Goal: Navigation & Orientation: Find specific page/section

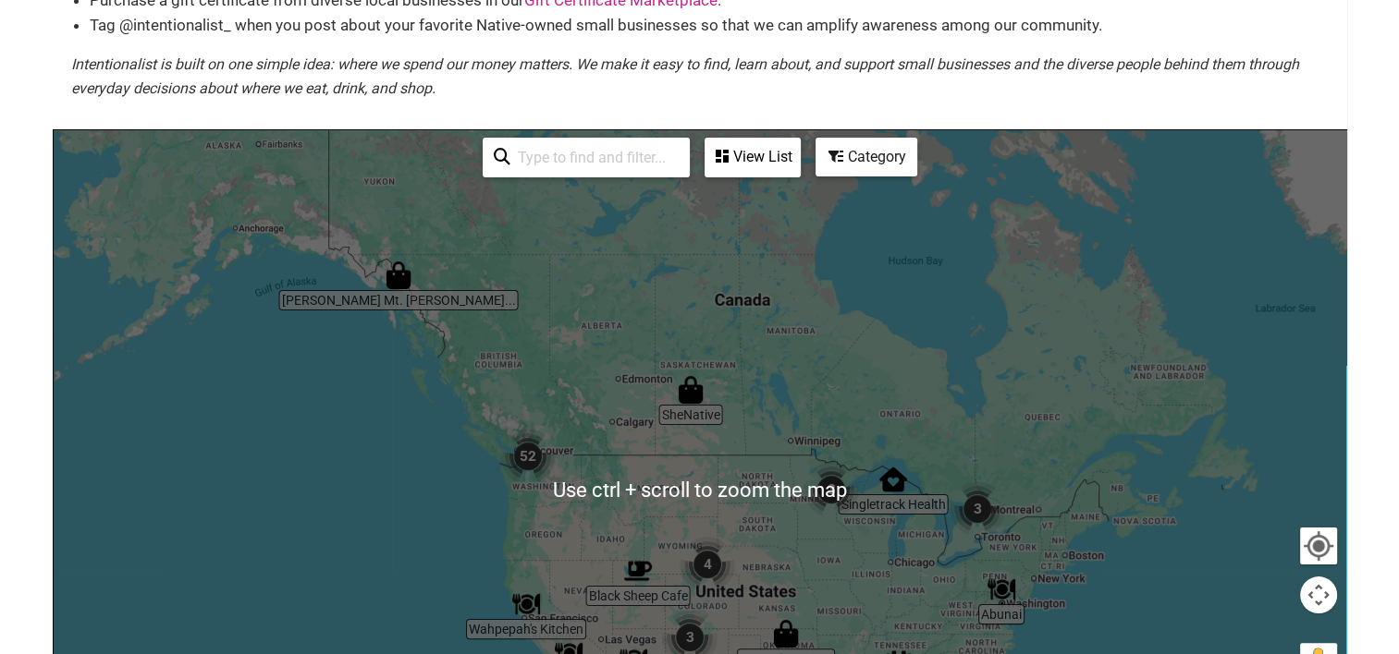
scroll to position [462, 0]
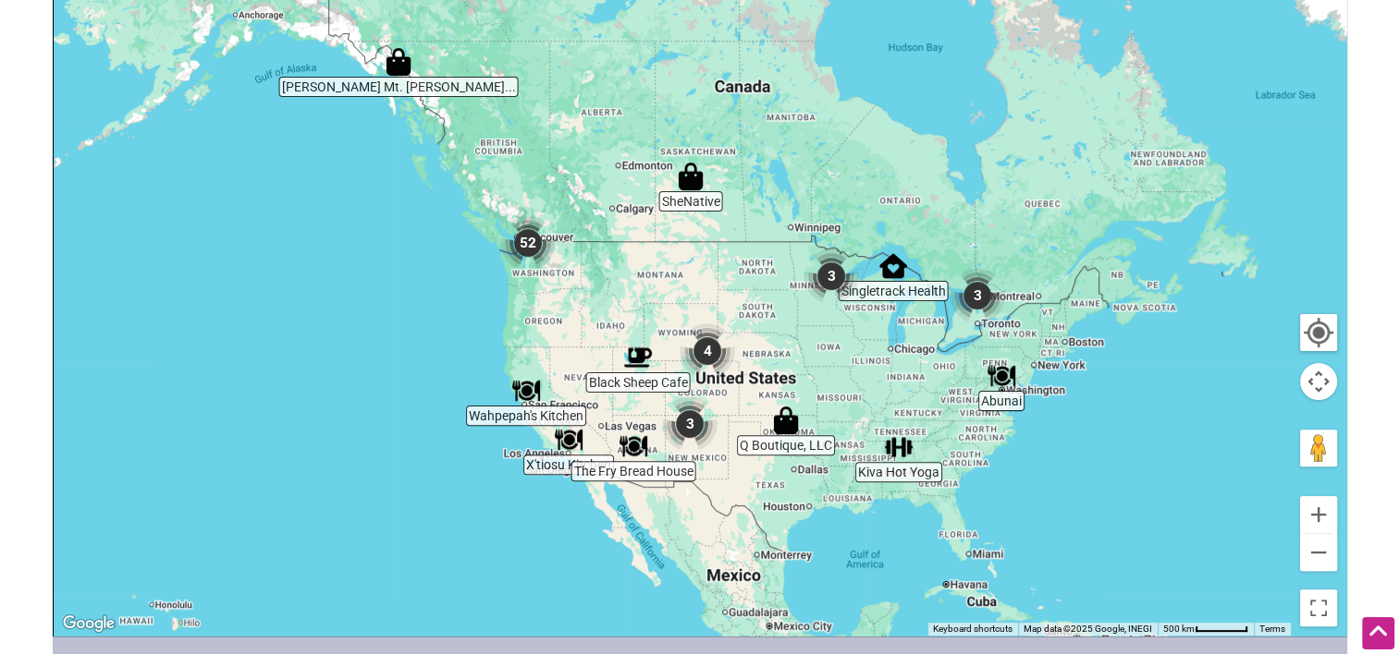
click at [522, 232] on img "52" at bounding box center [527, 242] width 55 height 55
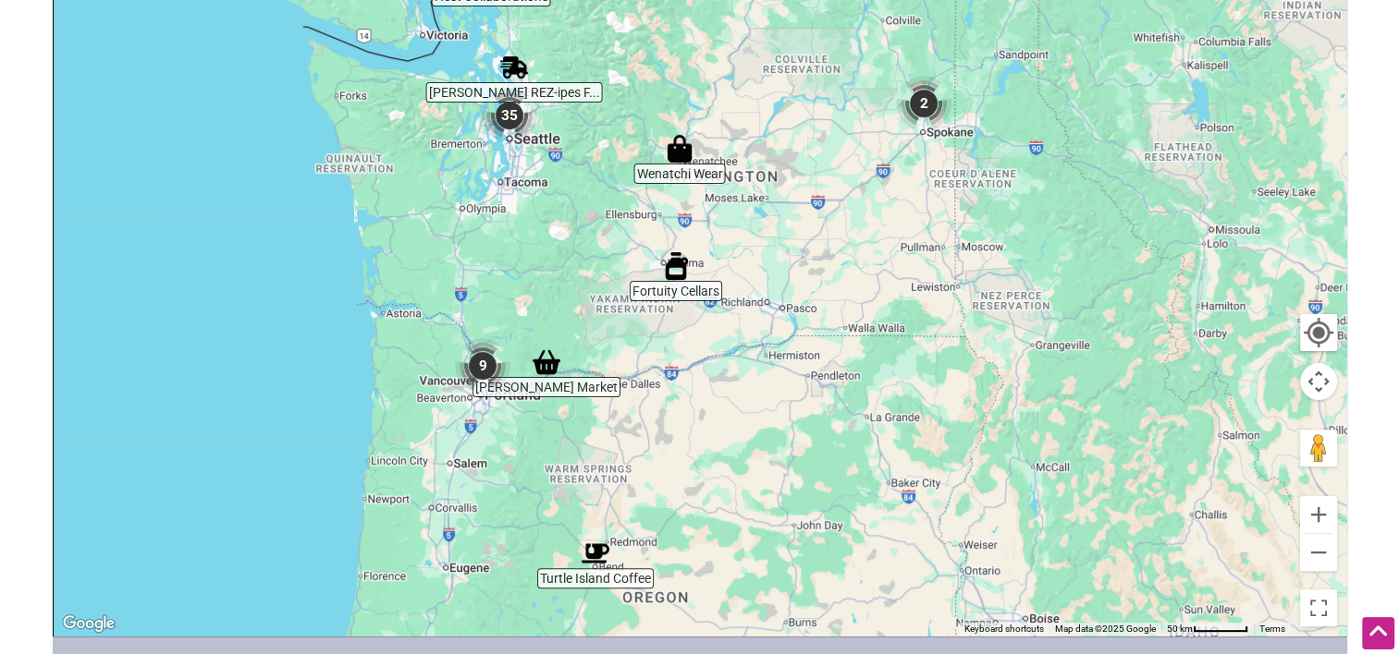
click at [678, 157] on img "Wenatchi Wear" at bounding box center [680, 149] width 28 height 28
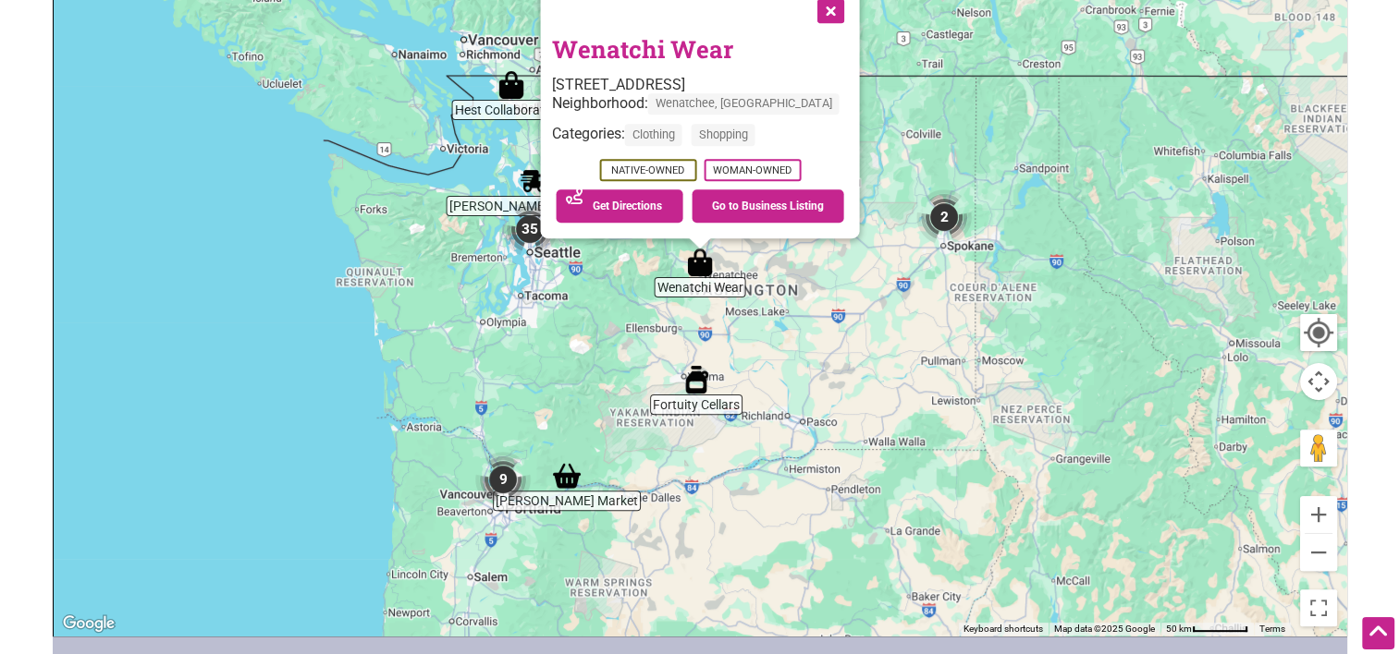
click at [812, 11] on button "Close" at bounding box center [828, 9] width 46 height 46
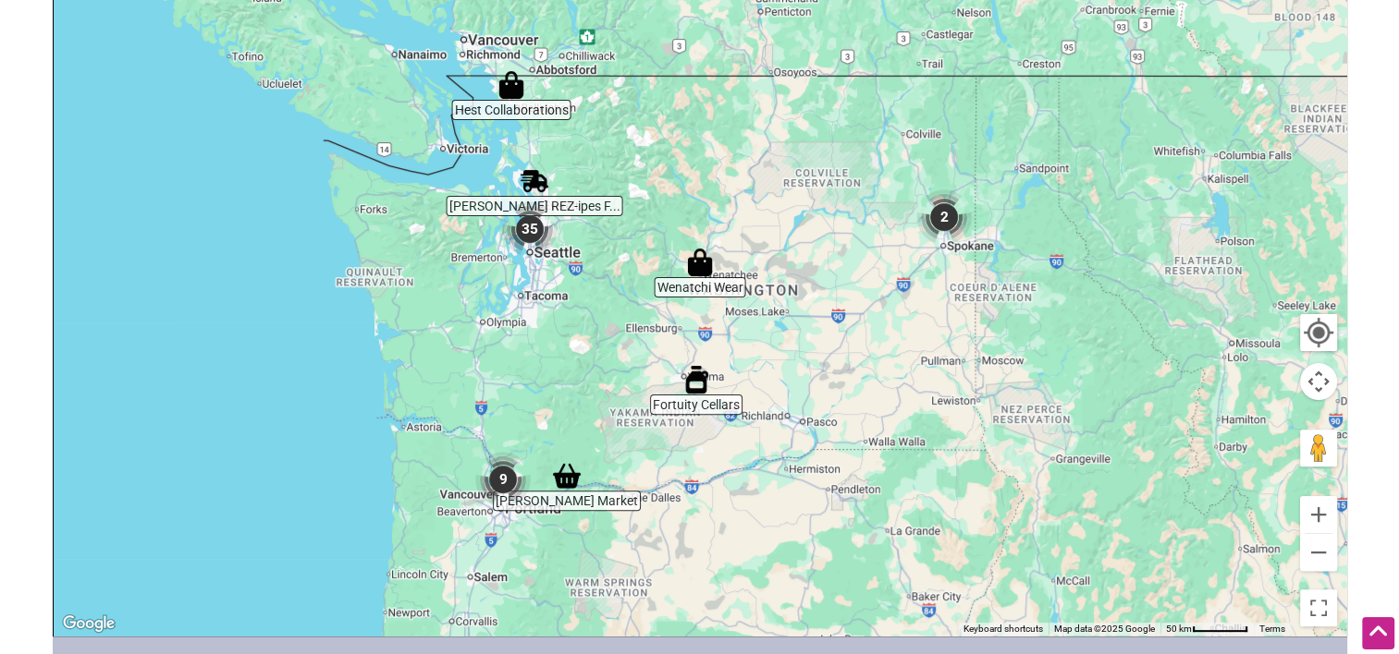
click at [506, 484] on img "9" at bounding box center [502, 479] width 55 height 55
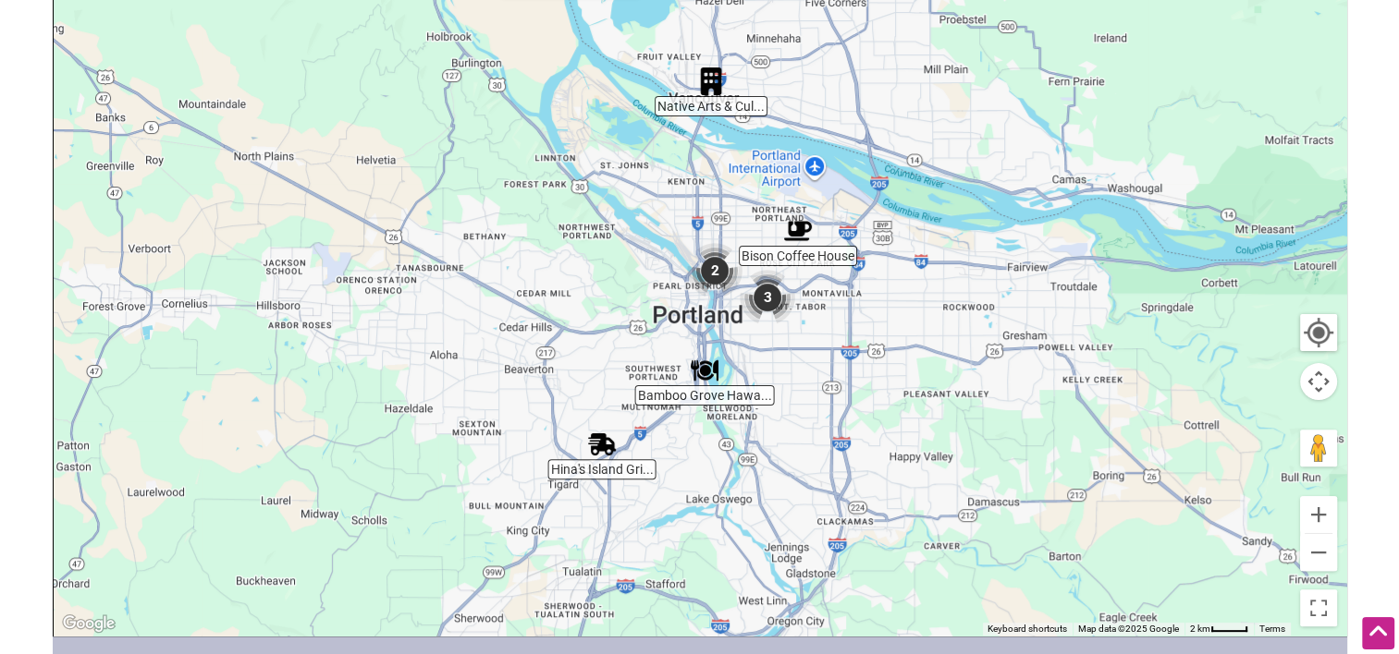
click at [715, 274] on img "2" at bounding box center [714, 270] width 55 height 55
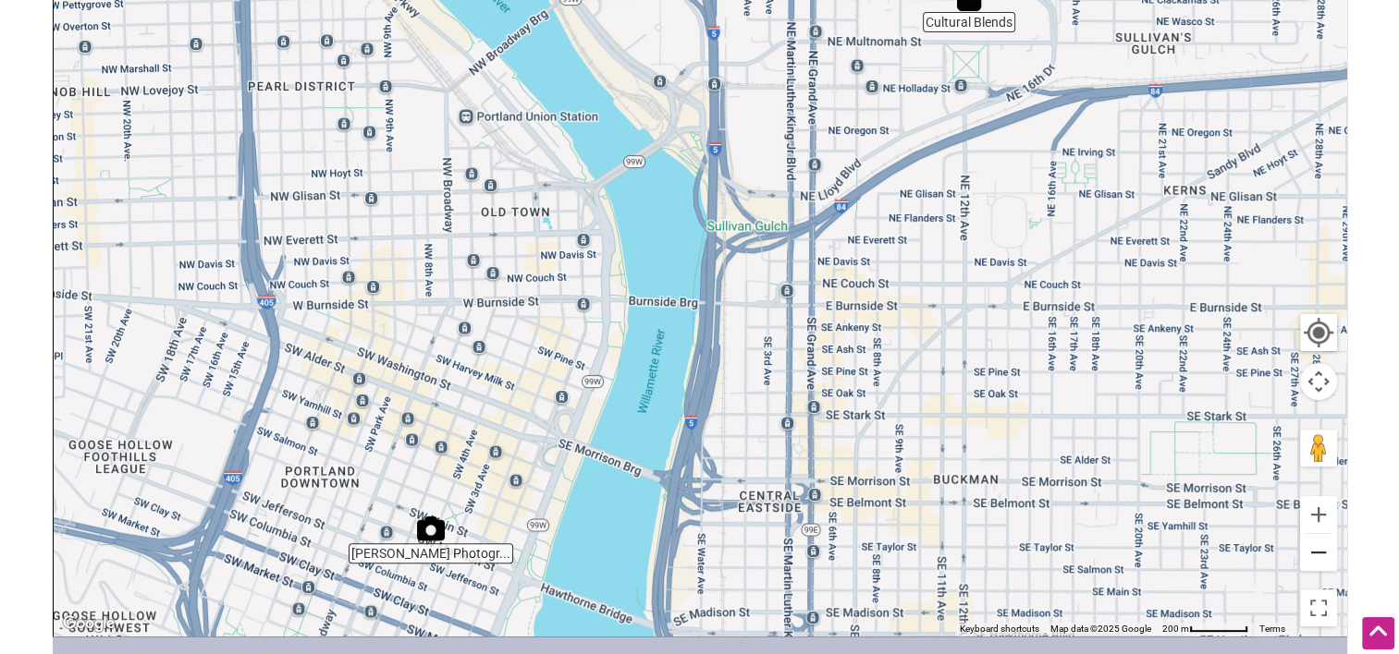
click at [1318, 562] on button "Zoom out" at bounding box center [1318, 552] width 37 height 37
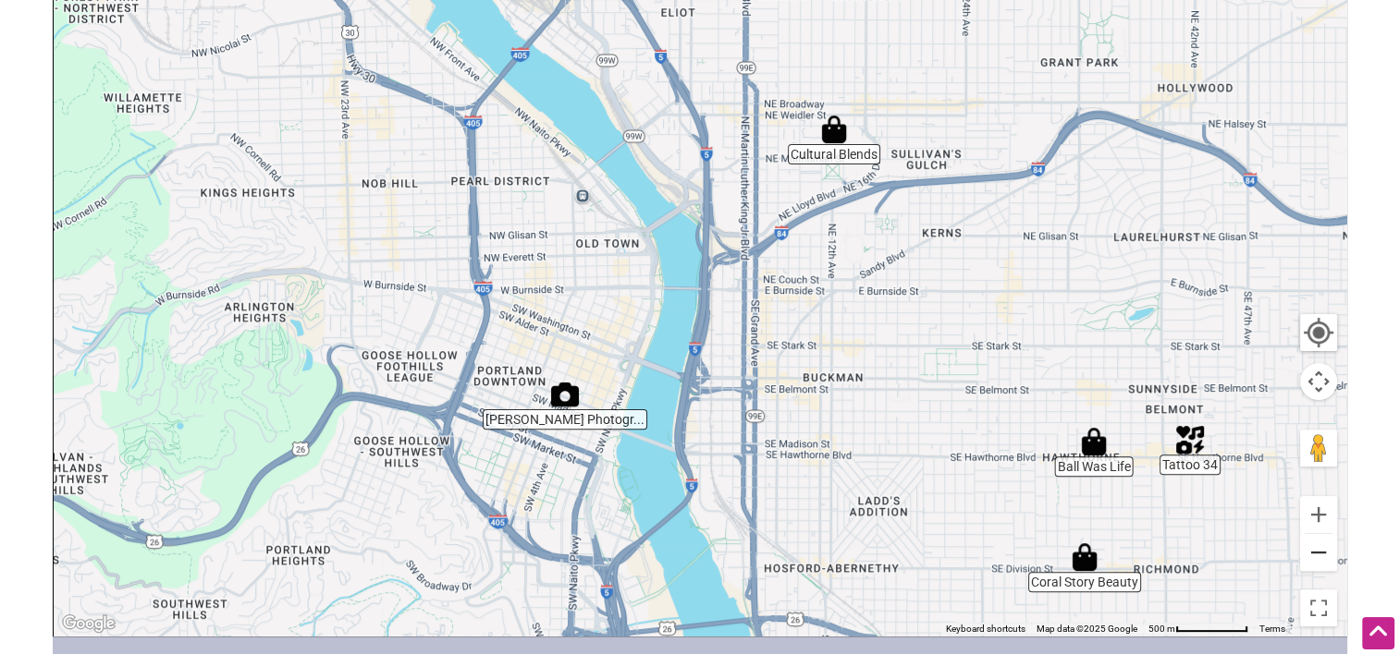
click at [1318, 562] on button "Zoom out" at bounding box center [1318, 552] width 37 height 37
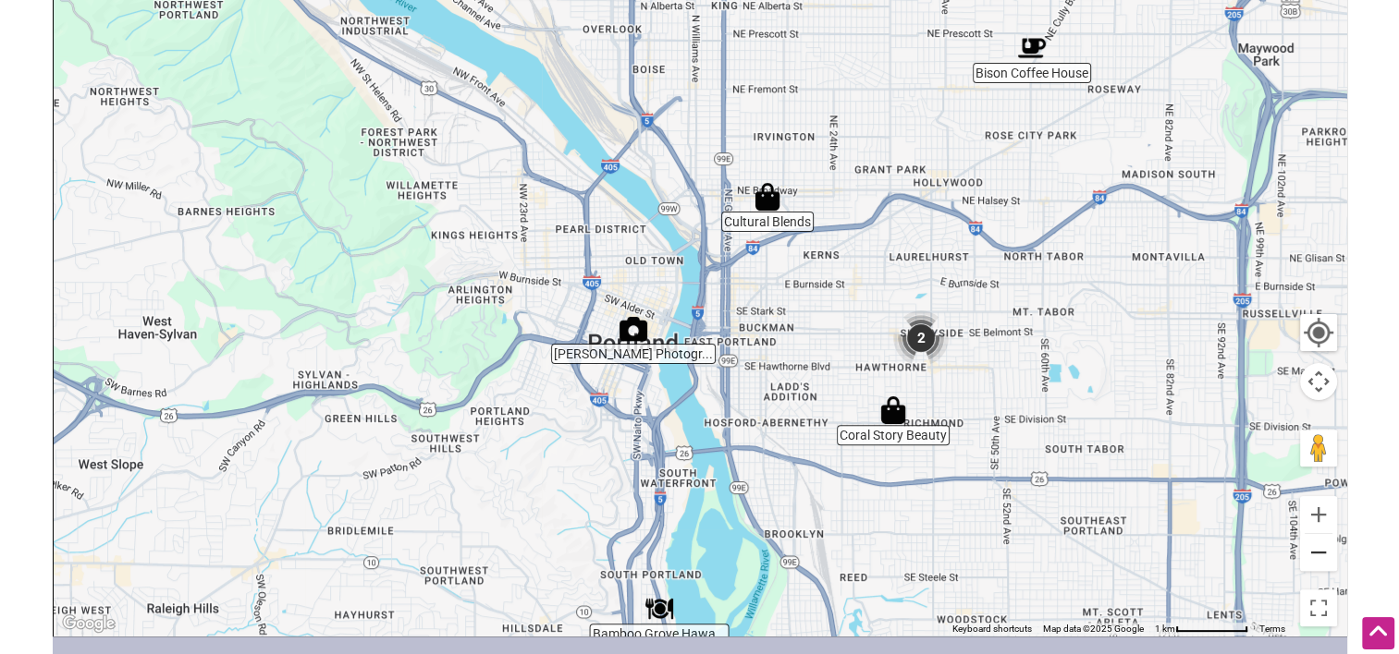
click at [1318, 560] on button "Zoom out" at bounding box center [1318, 552] width 37 height 37
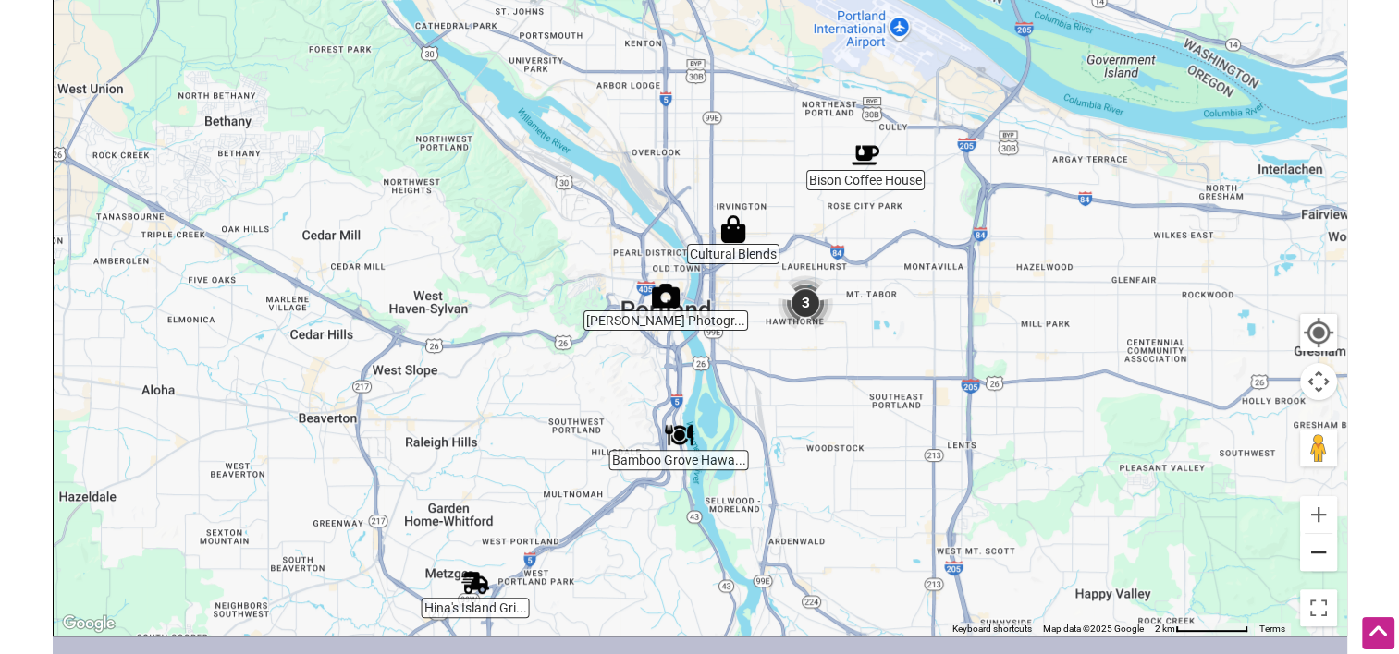
click at [1318, 559] on button "Zoom out" at bounding box center [1318, 552] width 37 height 37
